Goal: Find specific page/section: Find specific page/section

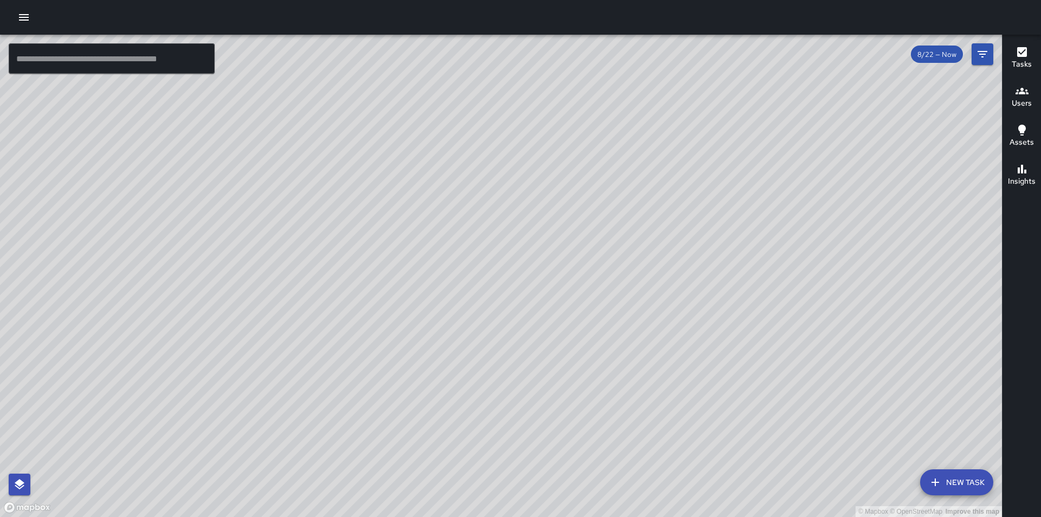
drag, startPoint x: 510, startPoint y: 224, endPoint x: 447, endPoint y: 324, distance: 118.2
click at [447, 324] on div "© Mapbox © OpenStreetMap Improve this map" at bounding box center [501, 276] width 1002 height 483
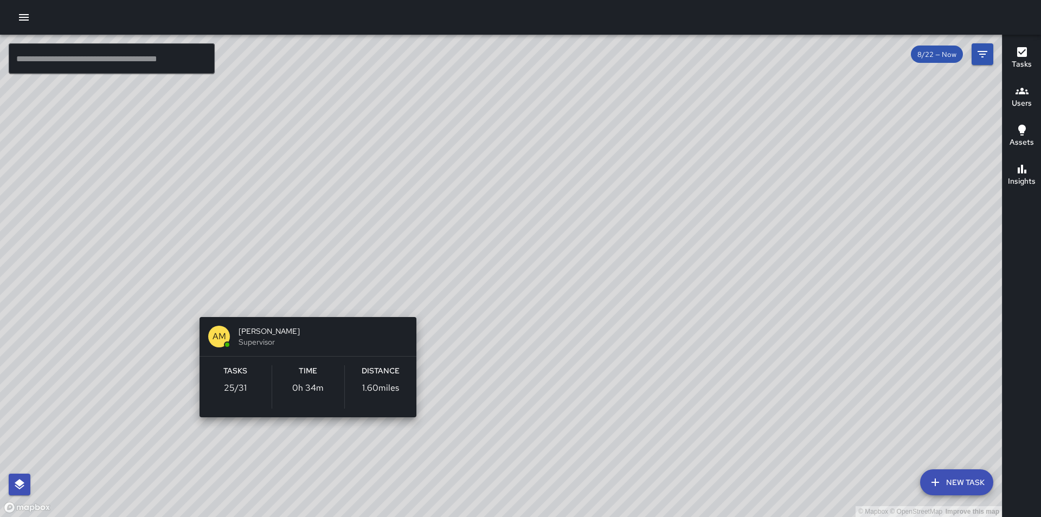
click at [306, 434] on div "© Mapbox © OpenStreetMap Improve this map AM [PERSON_NAME] Supervisor Tasks 25 …" at bounding box center [501, 276] width 1002 height 483
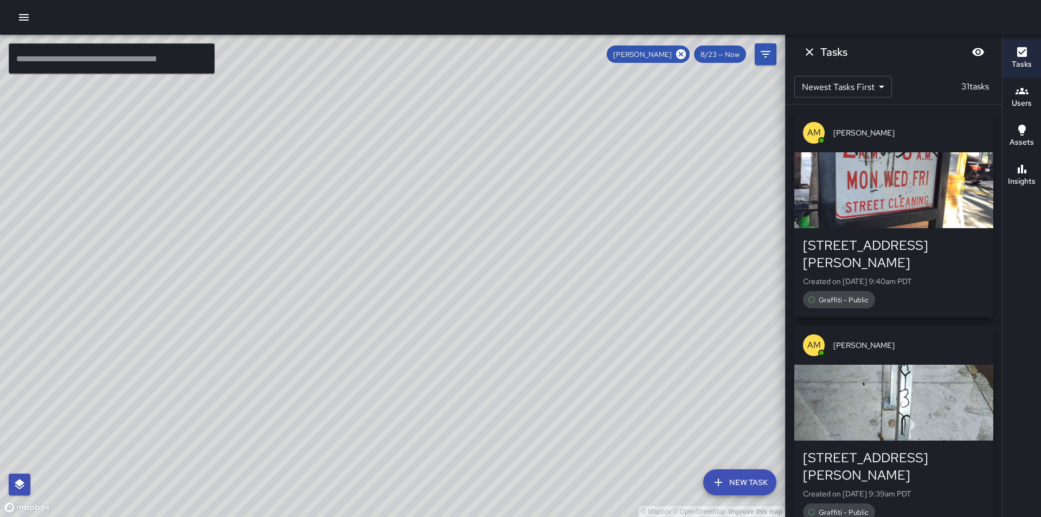
click at [679, 52] on icon at bounding box center [681, 54] width 10 height 10
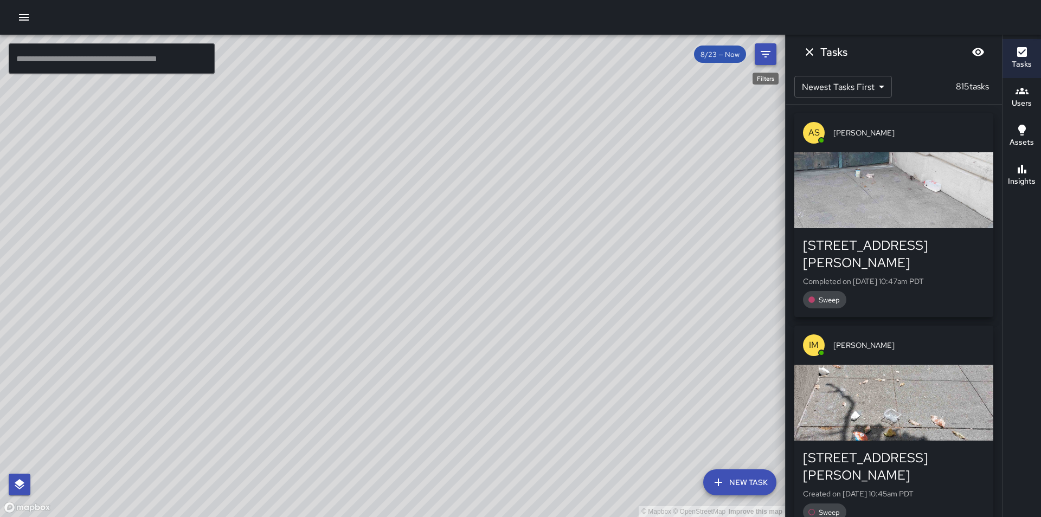
click at [774, 55] on button "Filters" at bounding box center [766, 54] width 22 height 22
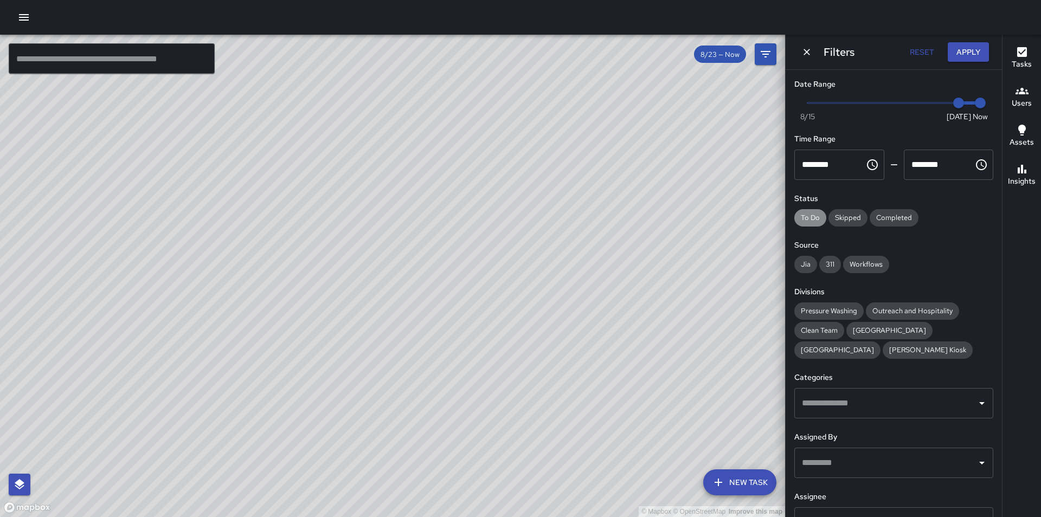
click at [807, 222] on span "To Do" at bounding box center [810, 217] width 32 height 9
click at [980, 53] on button "Apply" at bounding box center [968, 52] width 41 height 20
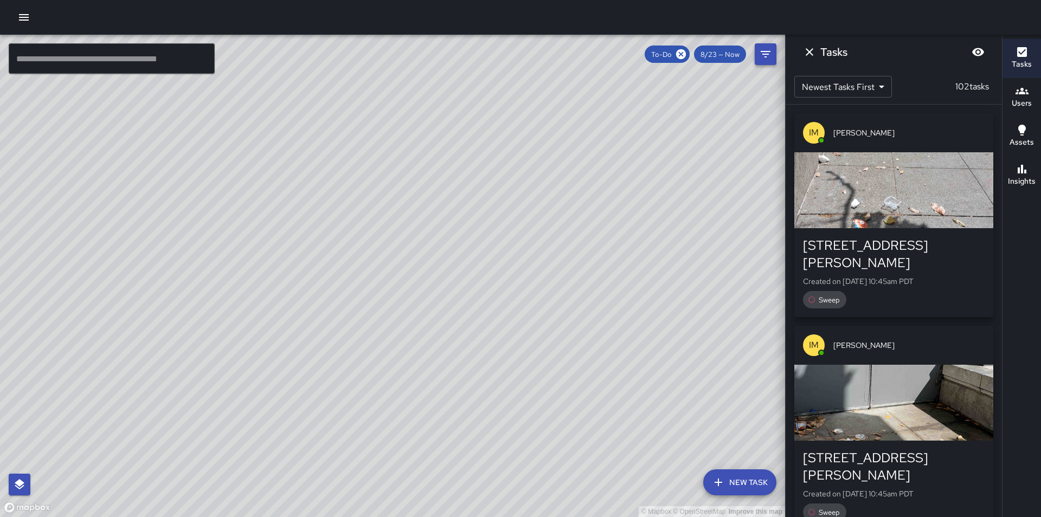
click at [760, 56] on icon "Filters" at bounding box center [765, 54] width 13 height 13
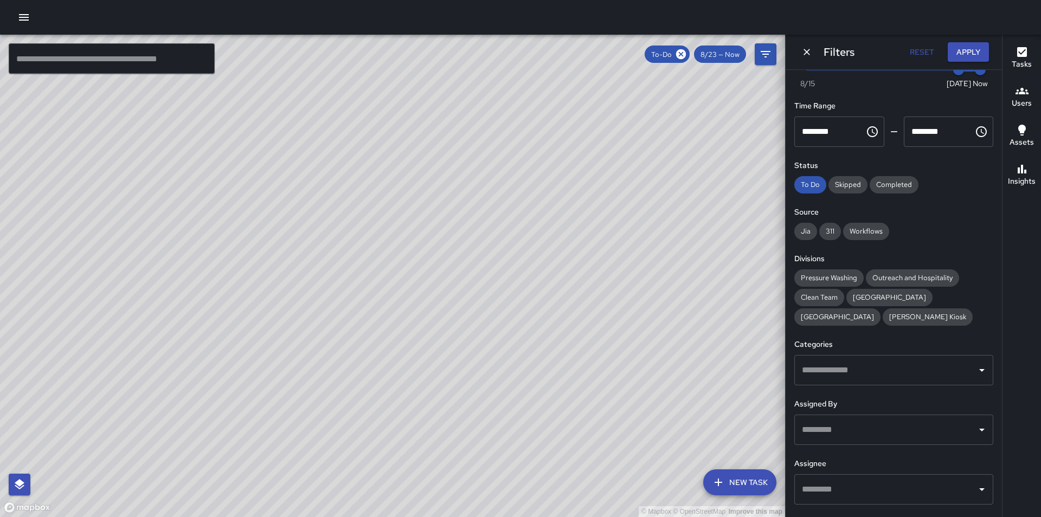
scroll to position [89, 0]
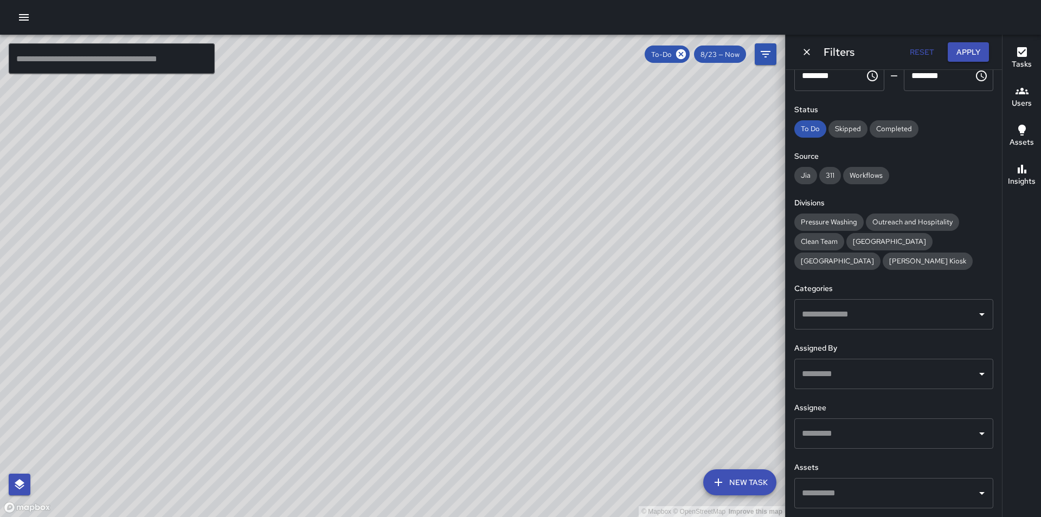
click at [842, 370] on input "text" at bounding box center [885, 374] width 173 height 21
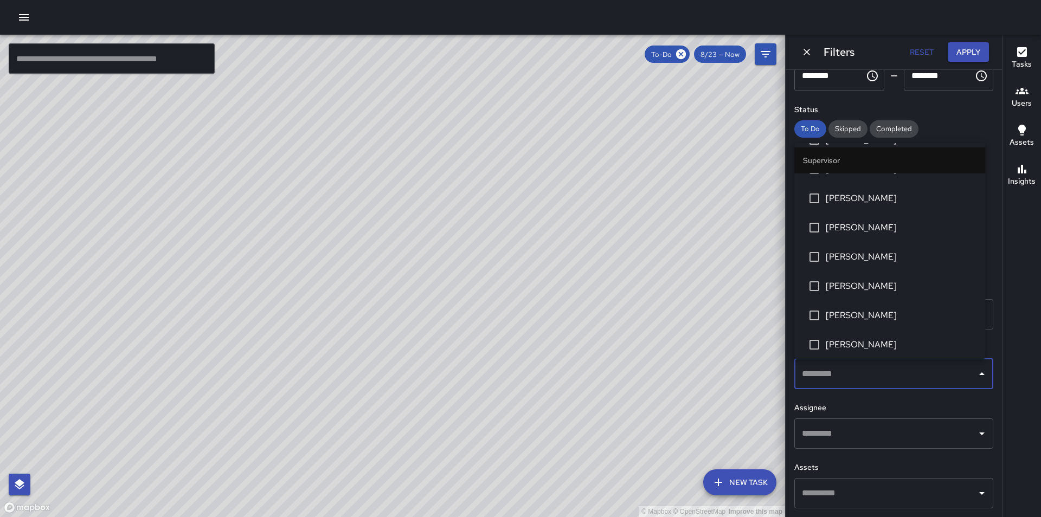
scroll to position [868, 0]
click at [870, 223] on span "[PERSON_NAME]" at bounding box center [901, 225] width 151 height 13
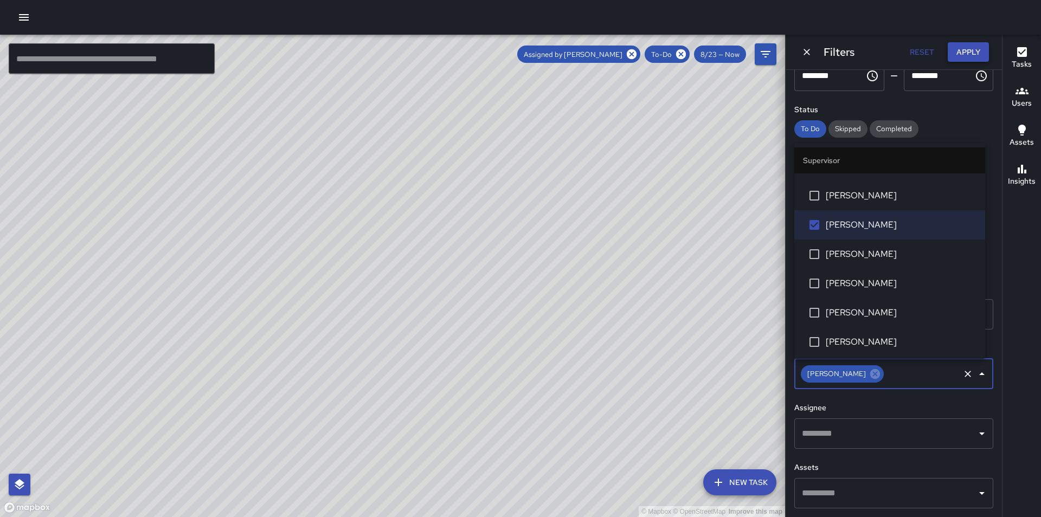
click at [962, 60] on button "Apply" at bounding box center [968, 52] width 41 height 20
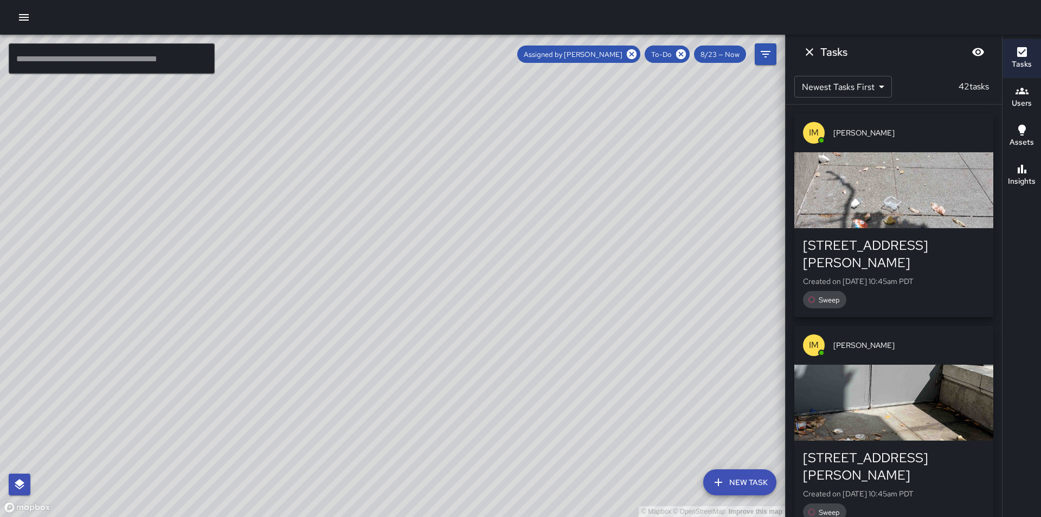
drag, startPoint x: 341, startPoint y: 459, endPoint x: 277, endPoint y: 287, distance: 183.6
click at [277, 287] on div "© Mapbox © OpenStreetMap Improve this map" at bounding box center [392, 276] width 785 height 483
click at [630, 55] on icon at bounding box center [632, 54] width 10 height 10
click at [681, 53] on icon at bounding box center [681, 54] width 12 height 12
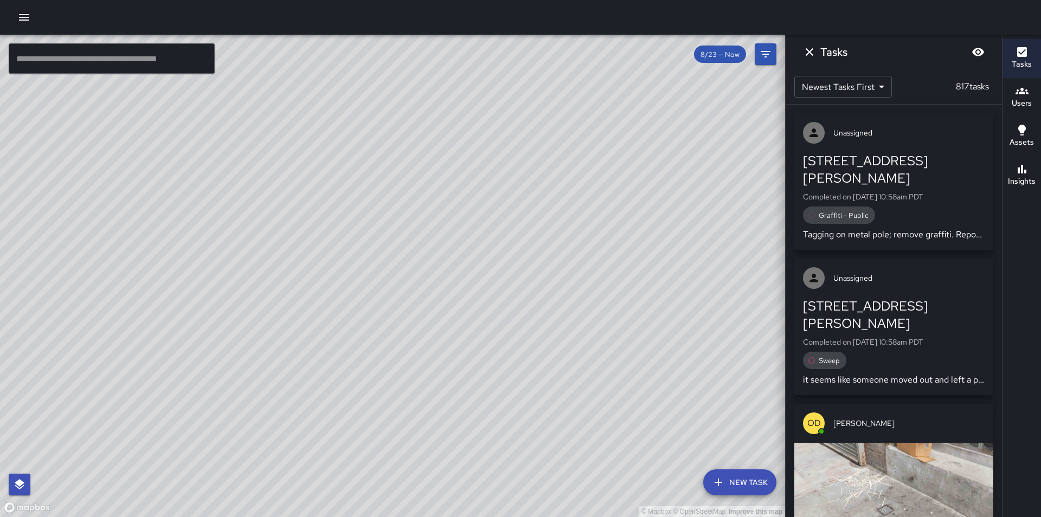
drag, startPoint x: 576, startPoint y: 310, endPoint x: 413, endPoint y: 264, distance: 170.1
click at [413, 264] on div "© Mapbox © OpenStreetMap Improve this map" at bounding box center [392, 276] width 785 height 483
click at [811, 52] on icon "Dismiss" at bounding box center [810, 52] width 8 height 8
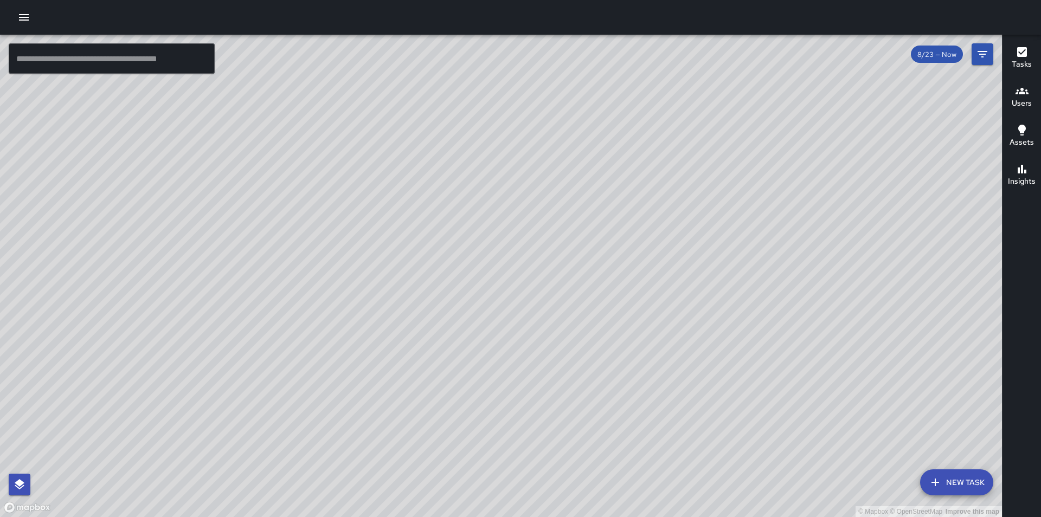
drag, startPoint x: 592, startPoint y: 196, endPoint x: 609, endPoint y: 208, distance: 20.3
click at [609, 208] on div "© Mapbox © OpenStreetMap Improve this map" at bounding box center [501, 276] width 1002 height 483
